Goal: Navigation & Orientation: Find specific page/section

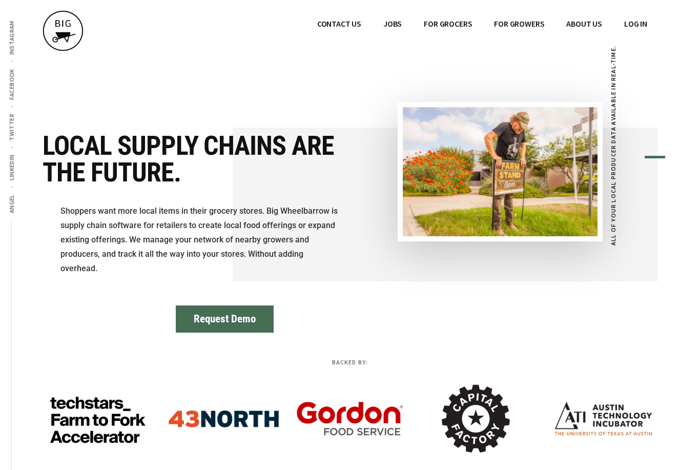
click at [391, 25] on span "JOBS" at bounding box center [392, 23] width 18 height 10
click at [577, 18] on span "ABOUT US" at bounding box center [584, 23] width 36 height 10
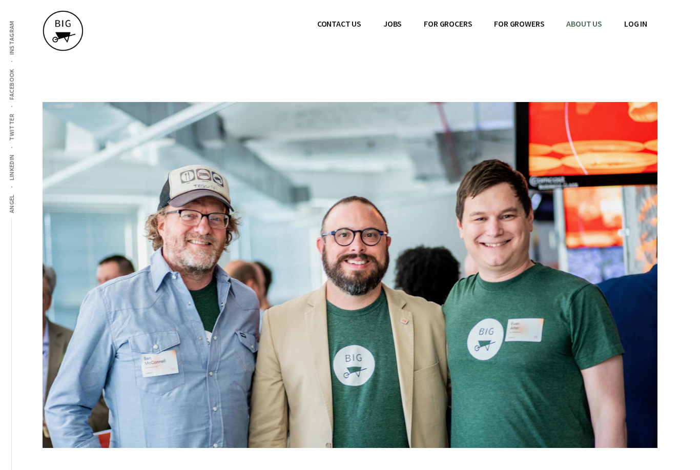
click at [346, 20] on span "CONTACT US" at bounding box center [339, 23] width 44 height 10
